Goal: Find specific page/section: Find specific page/section

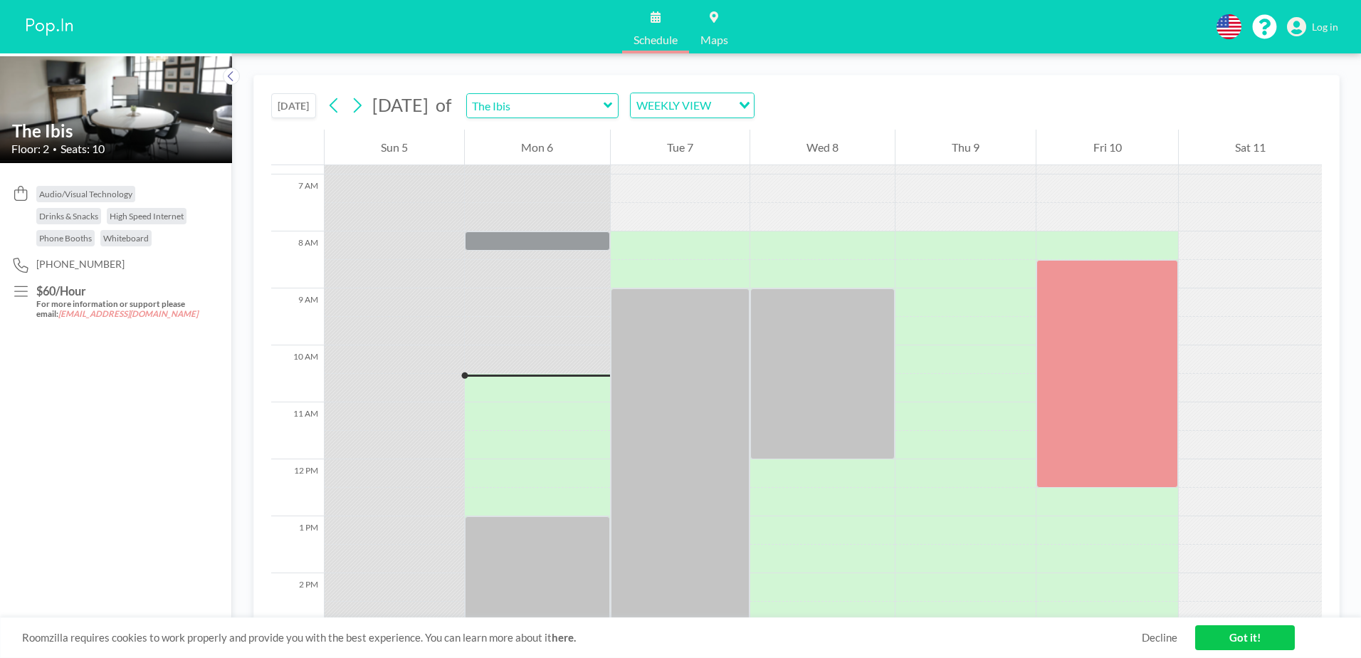
scroll to position [427, 0]
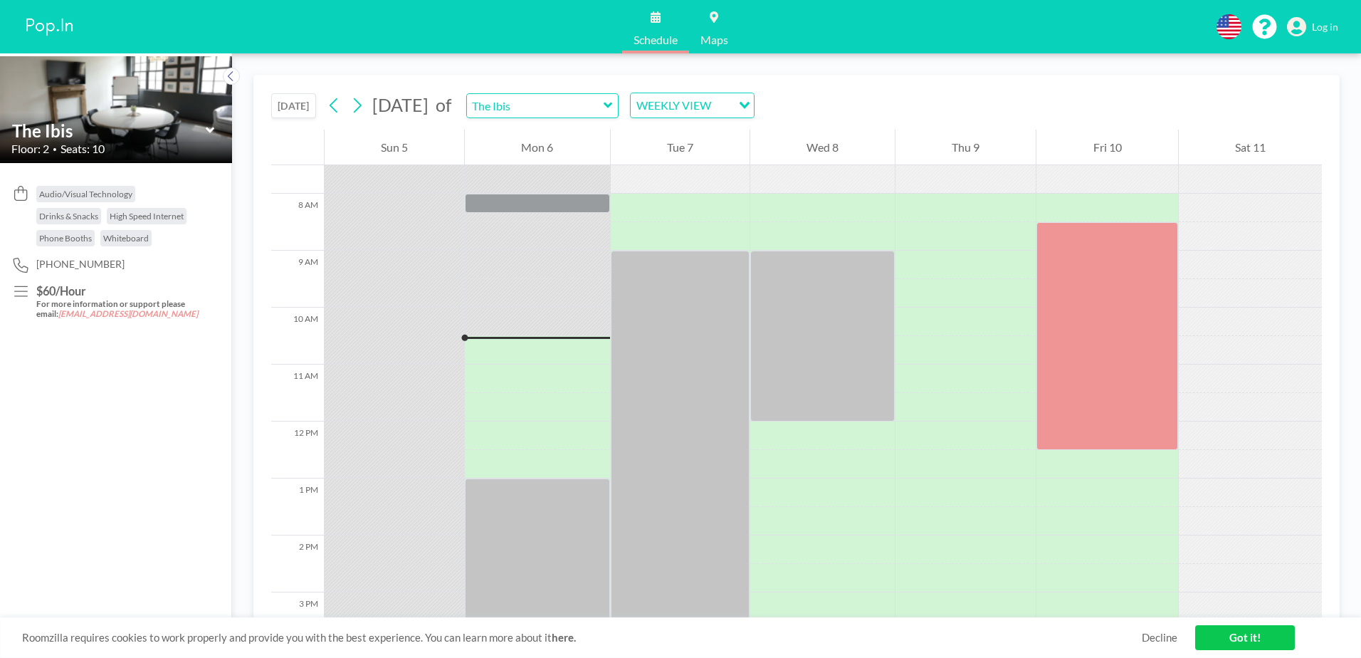
click at [1260, 641] on link "Got it!" at bounding box center [1245, 637] width 100 height 25
click at [1325, 31] on span "Log in" at bounding box center [1325, 27] width 26 height 13
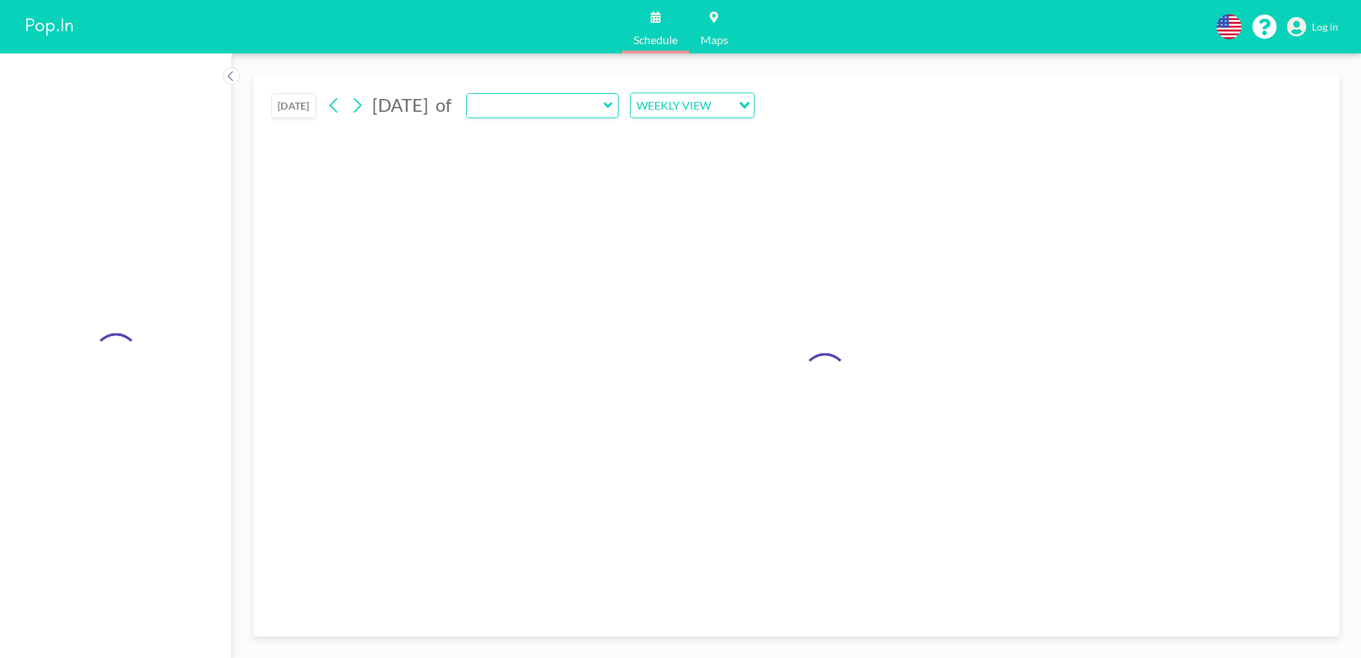
type input "The Ibis"
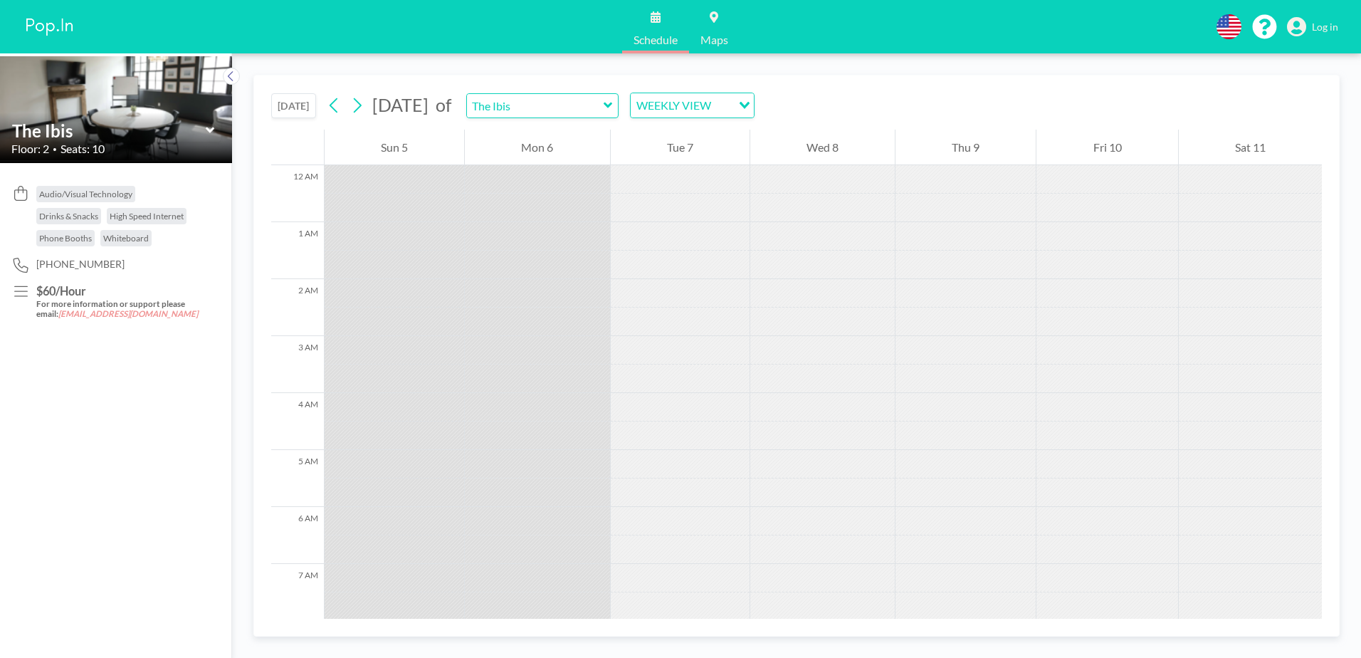
click at [211, 131] on icon at bounding box center [209, 130] width 9 height 6
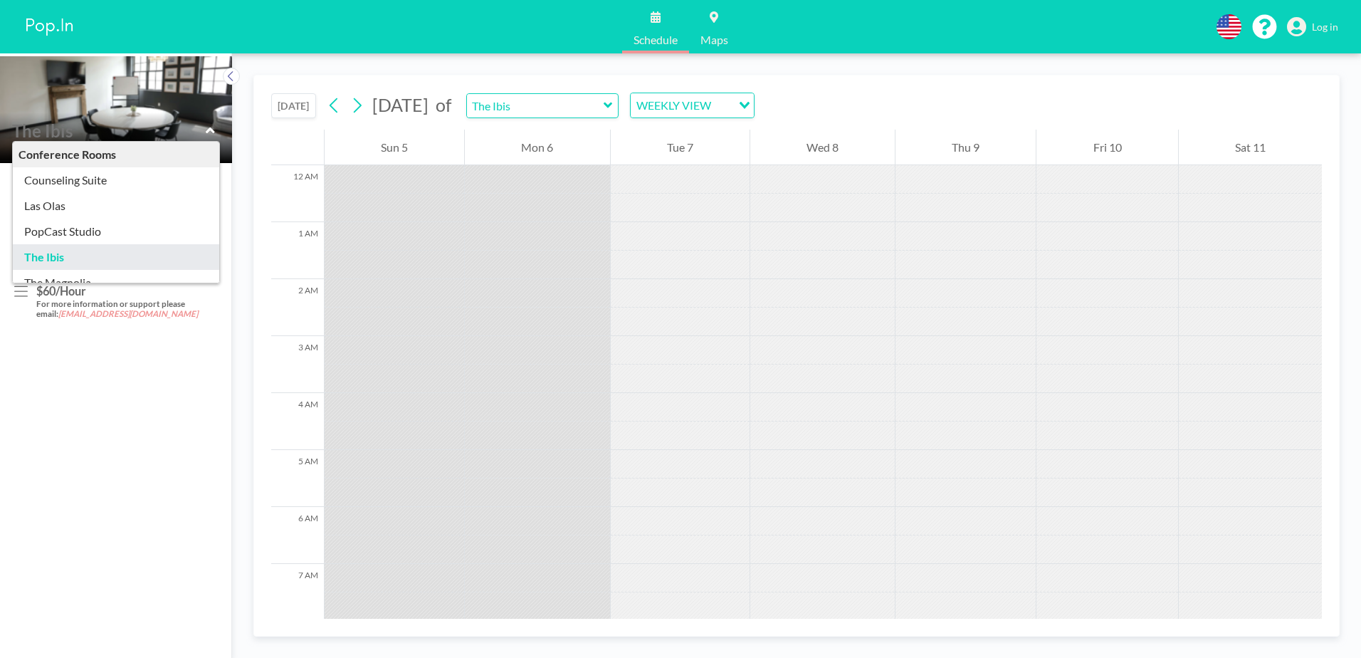
click at [211, 131] on icon at bounding box center [210, 130] width 9 height 14
type input "The Ibis"
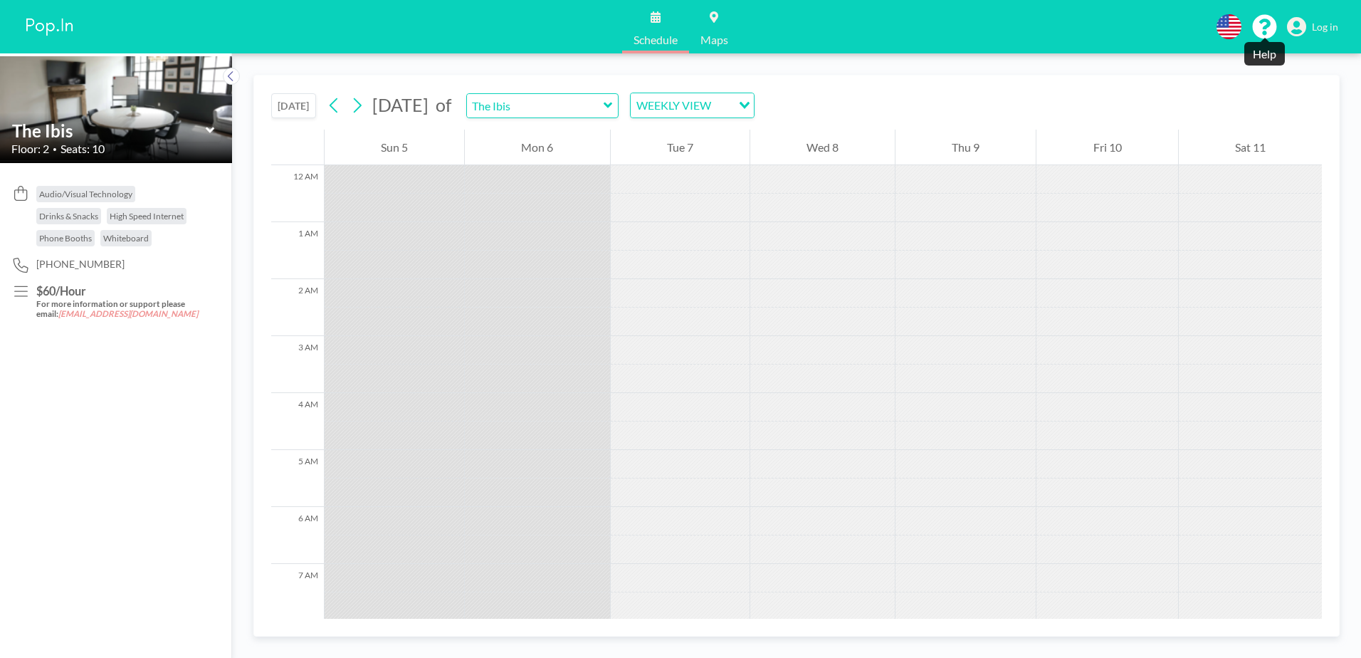
click at [1268, 26] on icon at bounding box center [1264, 26] width 25 height 25
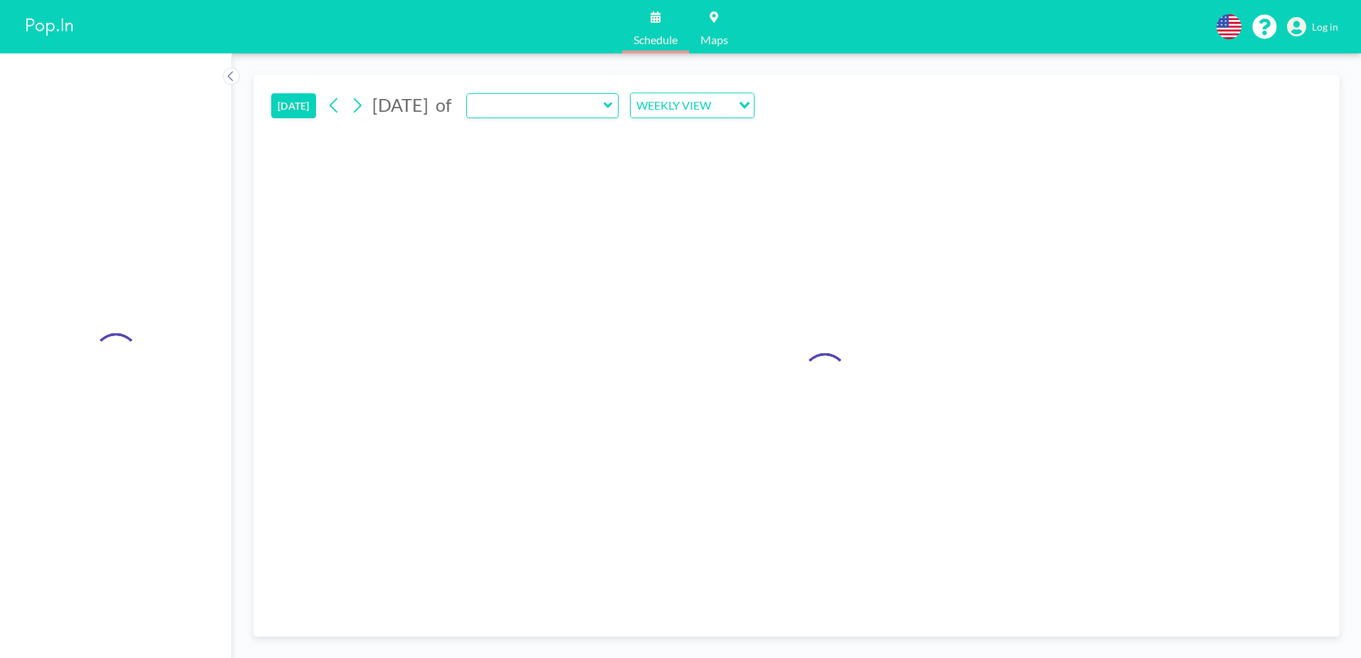
type input "The Ibis"
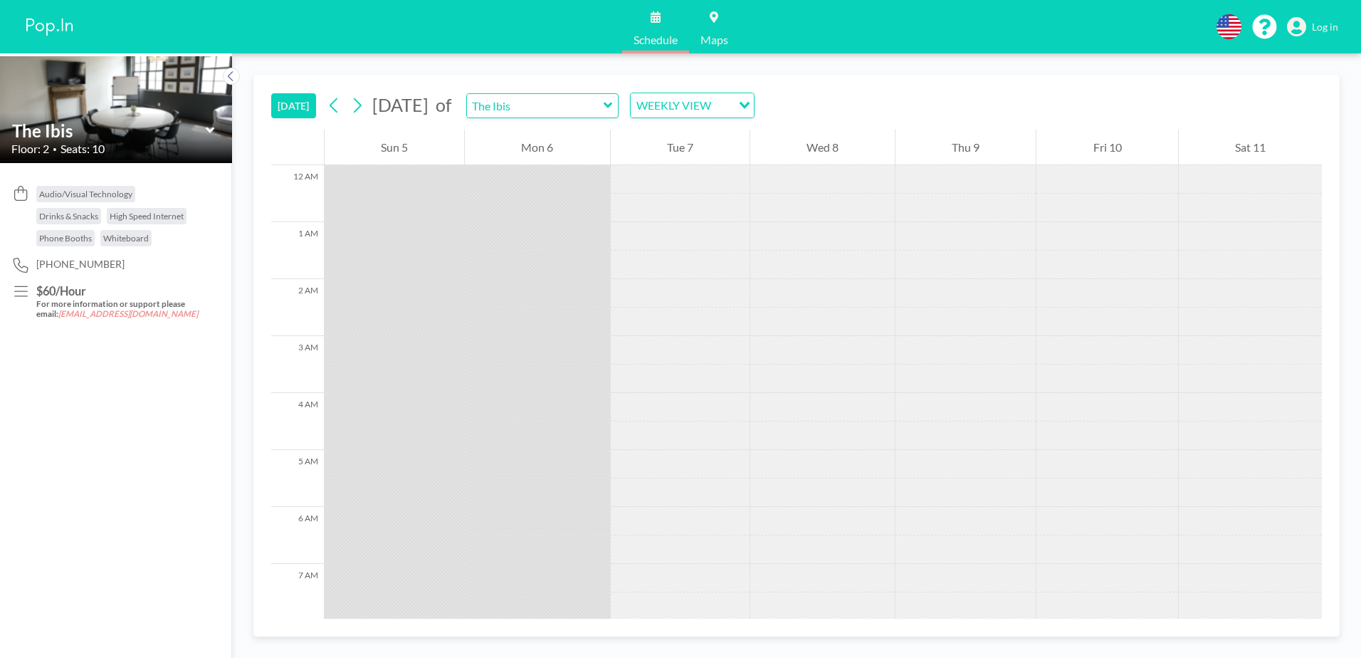
click at [80, 268] on span "[PHONE_NUMBER]" at bounding box center [80, 264] width 88 height 13
click at [51, 268] on span "[PHONE_NUMBER]" at bounding box center [80, 264] width 88 height 13
